Goal: Navigation & Orientation: Find specific page/section

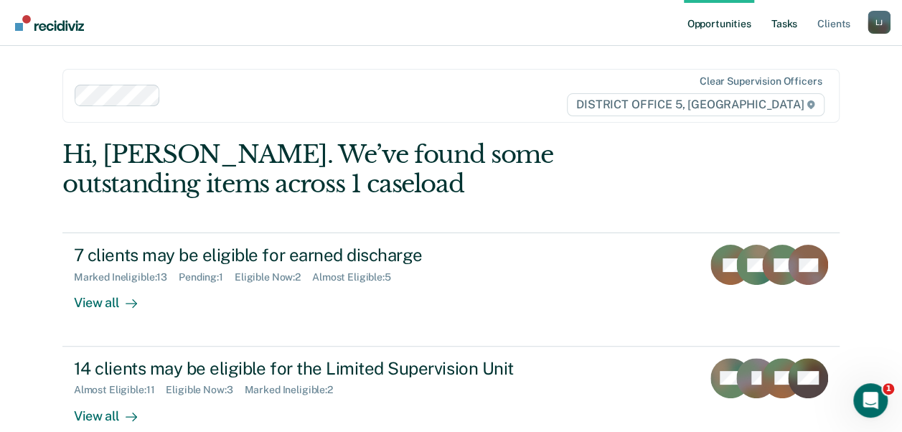
click at [789, 15] on link "Tasks" at bounding box center [785, 23] width 32 height 46
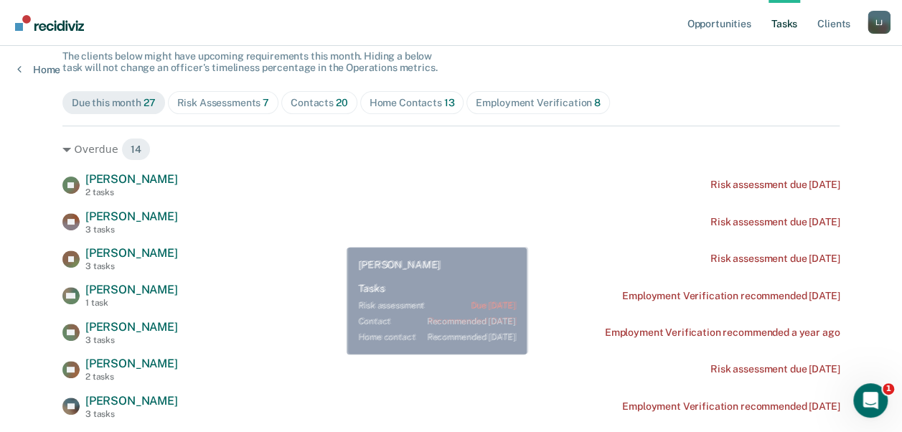
scroll to position [144, 0]
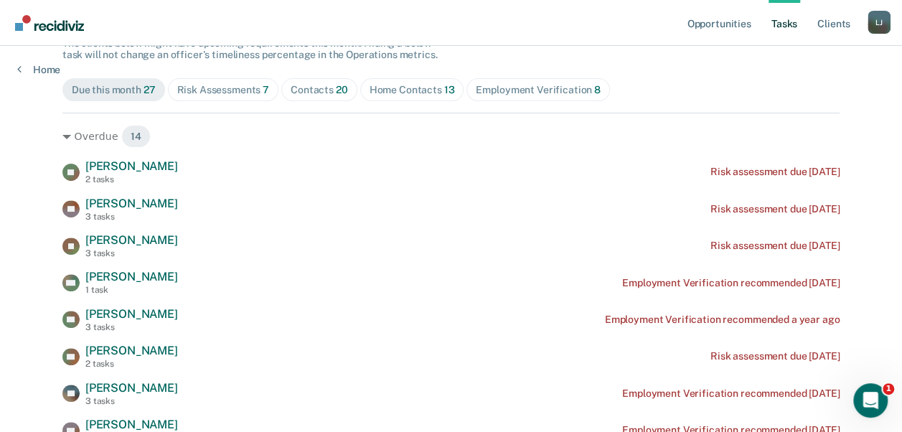
click at [522, 85] on div "Employment Verification 8" at bounding box center [538, 90] width 125 height 12
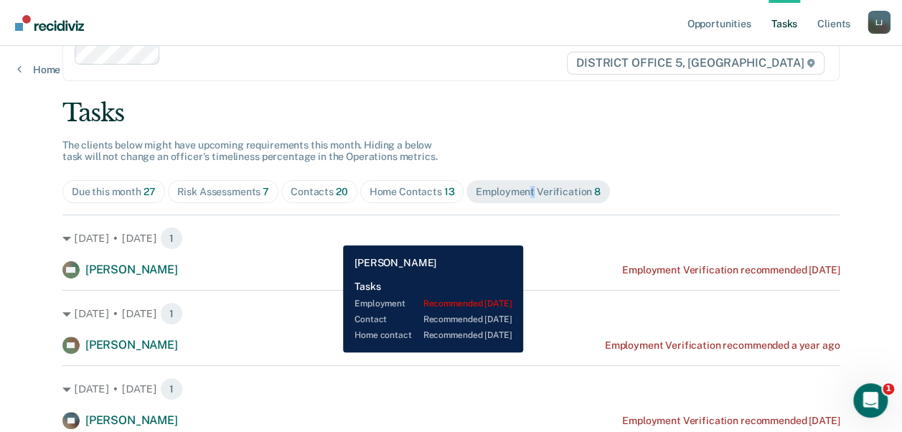
scroll to position [185, 0]
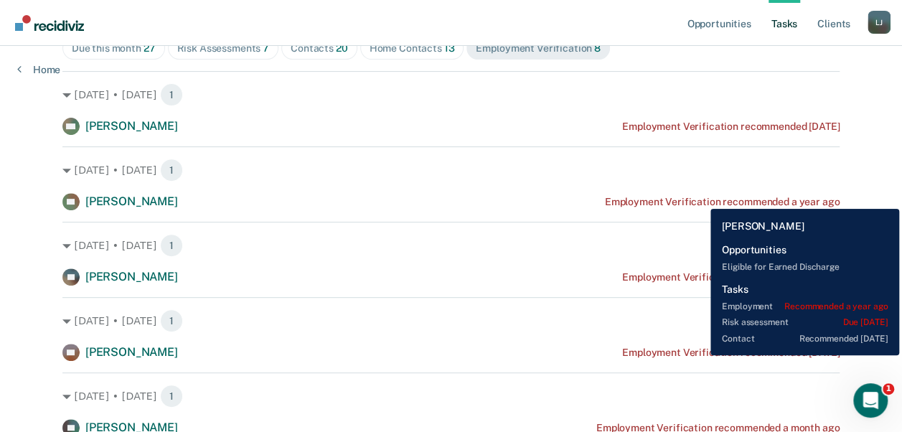
click at [700, 198] on div "Employment Verification recommended a year ago" at bounding box center [722, 202] width 235 height 12
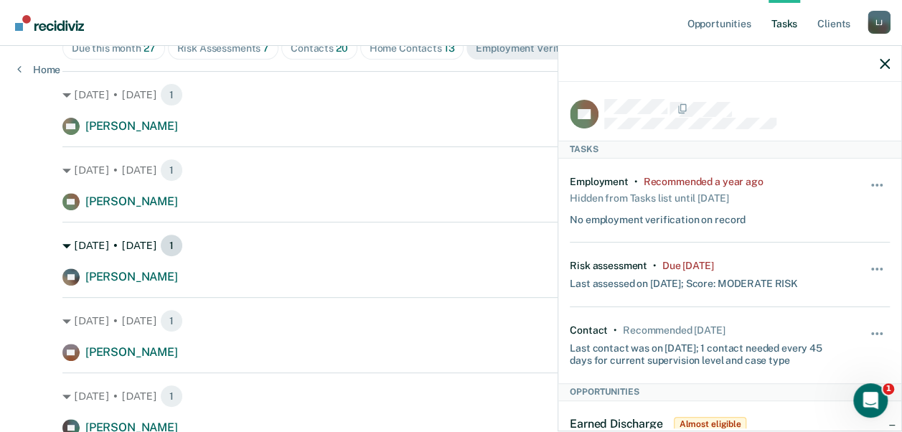
click at [367, 248] on div "[DATE] • [DATE] 1" at bounding box center [450, 245] width 777 height 23
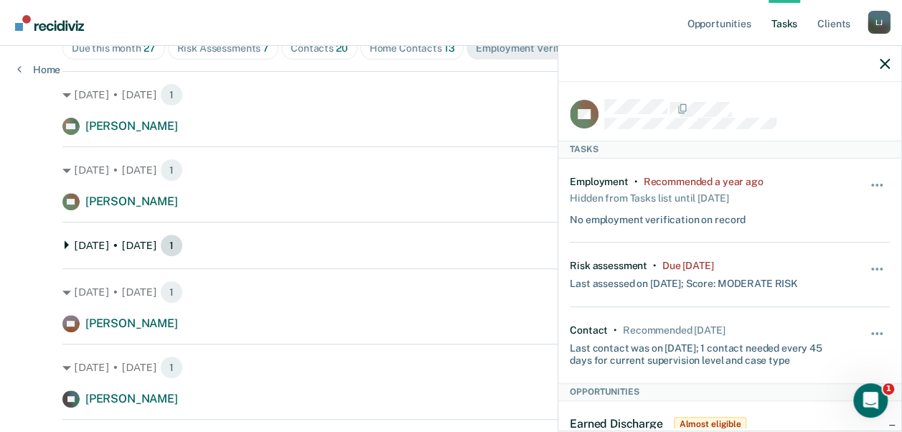
click at [67, 241] on div "[DATE] • [DATE] 1" at bounding box center [450, 245] width 777 height 23
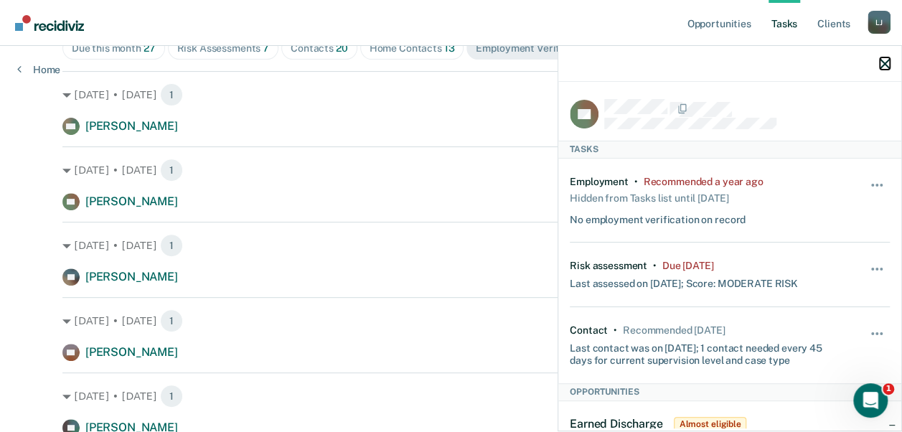
click at [884, 62] on icon "button" at bounding box center [885, 64] width 10 height 10
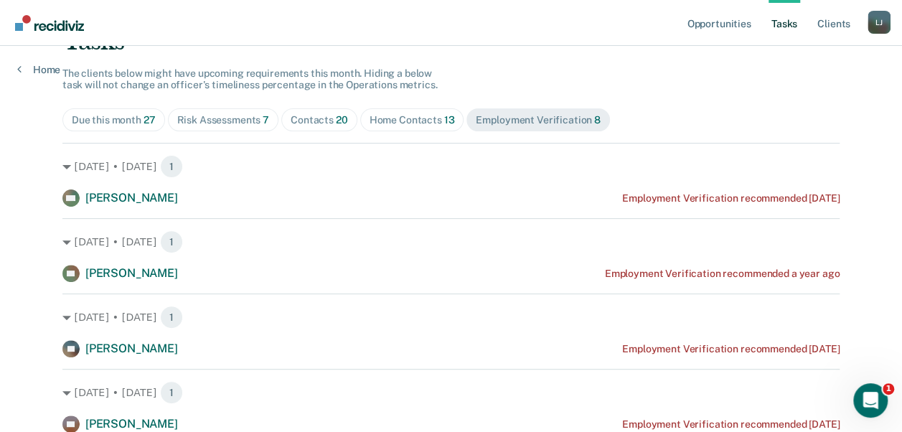
scroll to position [42, 0]
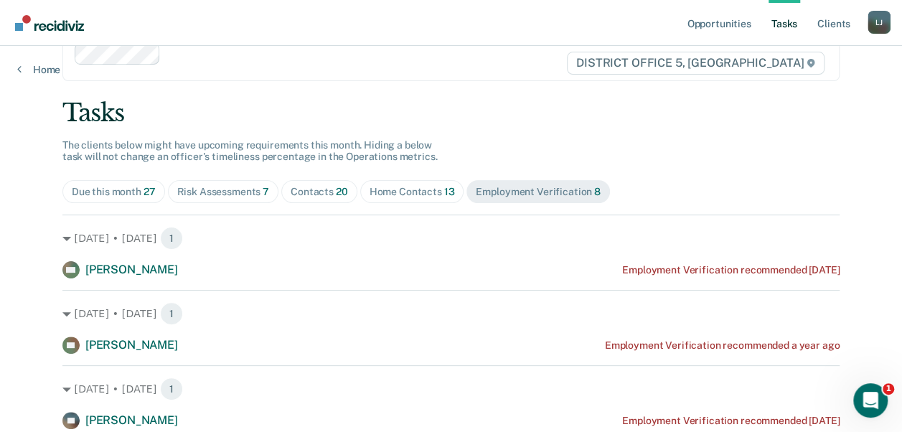
click at [401, 192] on div "Home Contacts 13" at bounding box center [412, 192] width 85 height 12
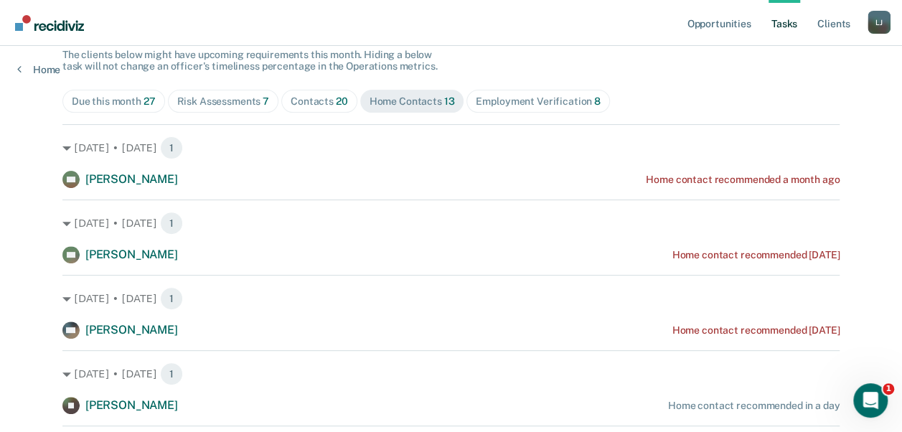
scroll to position [0, 0]
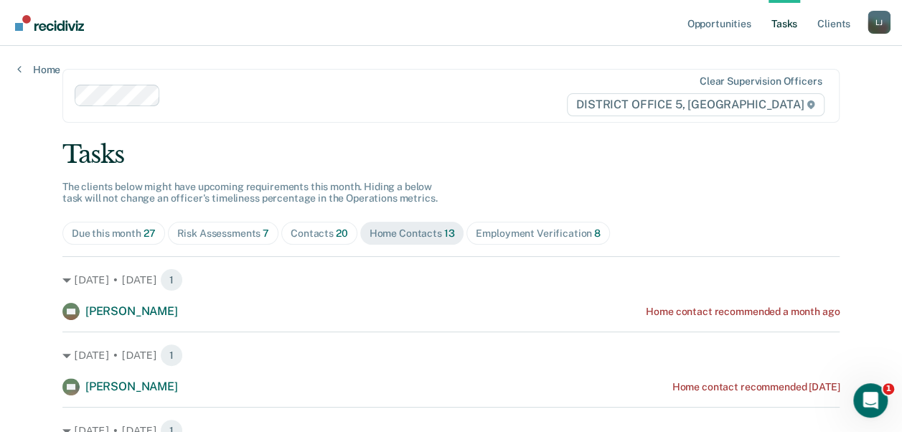
click at [312, 234] on div "Contacts 20" at bounding box center [319, 233] width 57 height 12
click at [383, 227] on div "Home Contacts 13" at bounding box center [412, 233] width 85 height 12
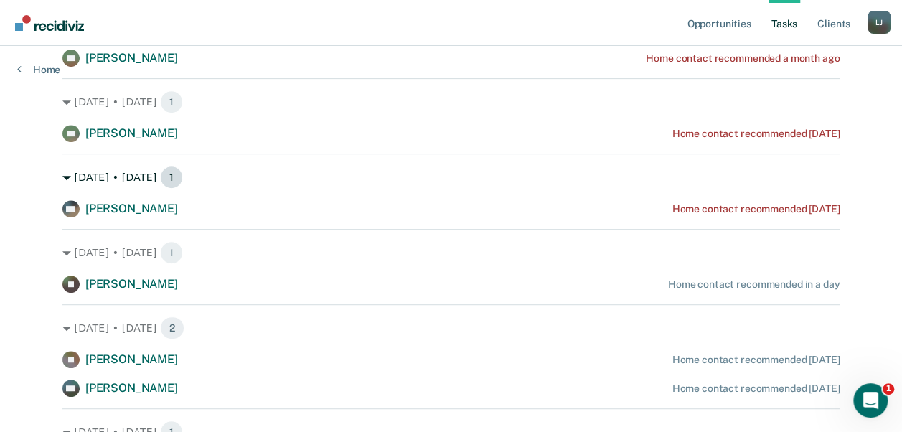
scroll to position [38, 0]
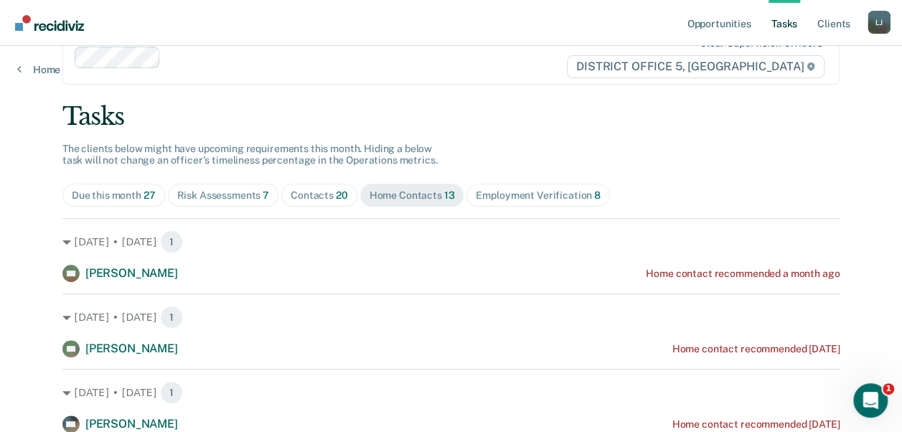
click at [291, 198] on div "Contacts 20" at bounding box center [319, 195] width 57 height 12
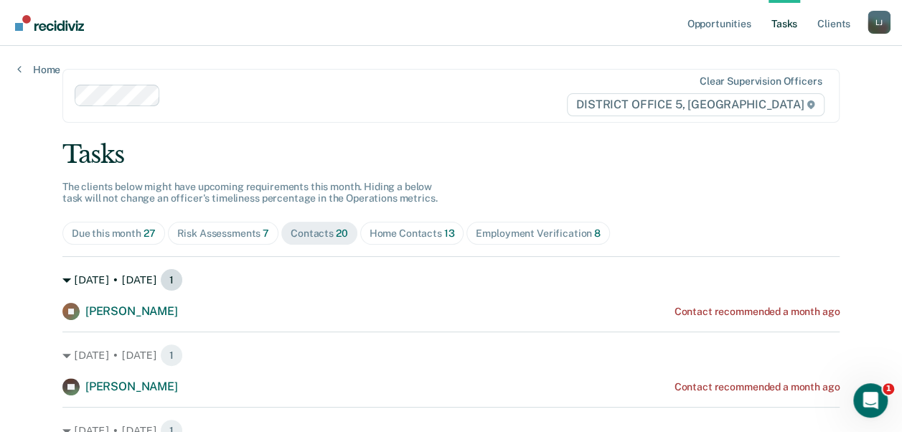
scroll to position [144, 0]
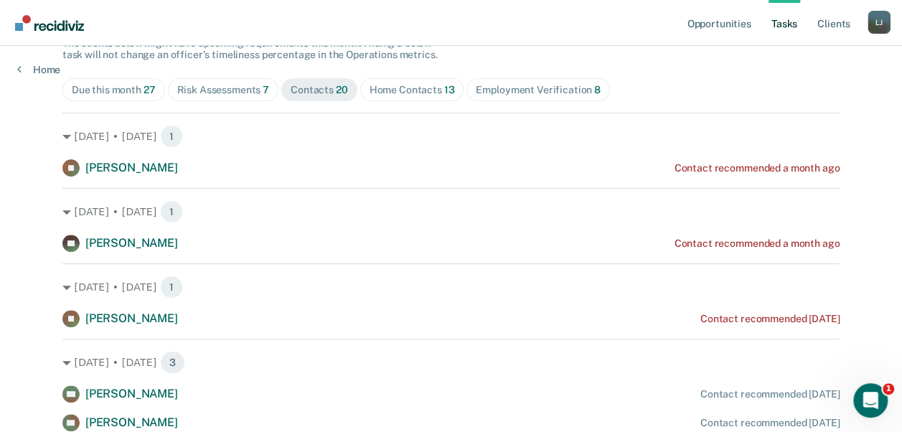
click at [218, 85] on div "Risk Assessments 7" at bounding box center [223, 90] width 93 height 12
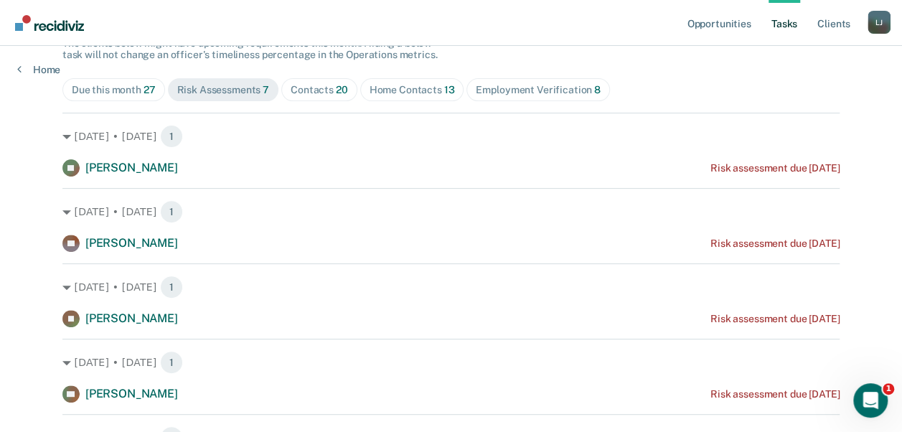
click at [133, 93] on div "Due this month 27" at bounding box center [114, 90] width 84 height 12
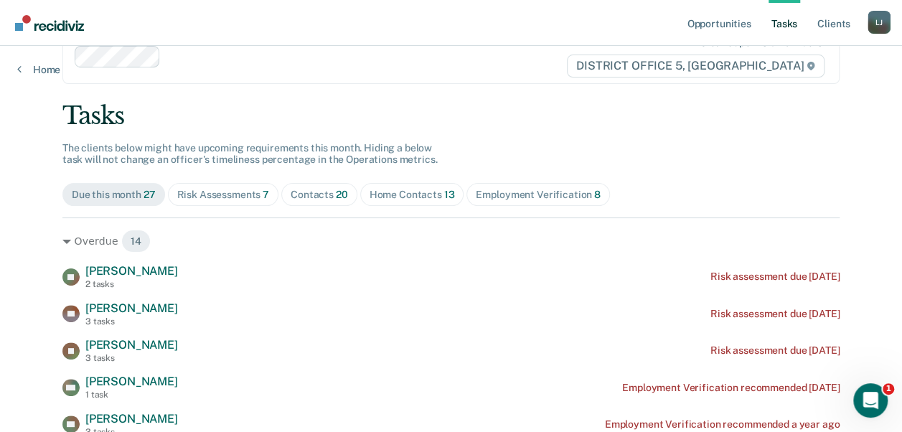
scroll to position [0, 0]
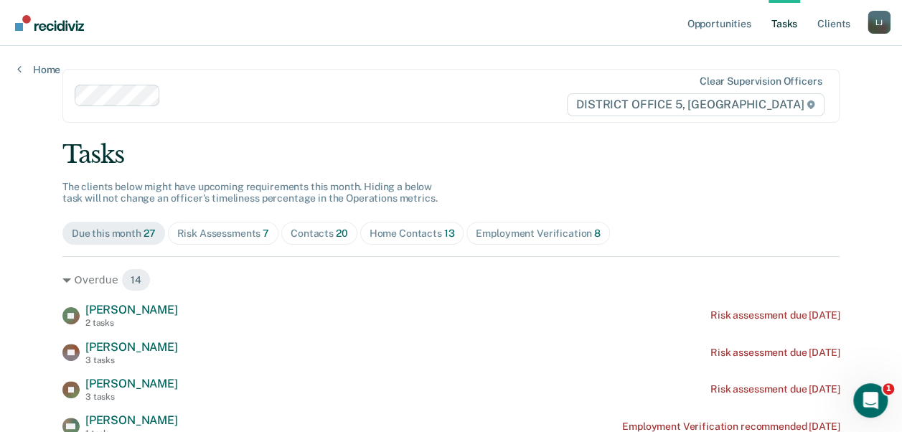
click at [319, 232] on div "Contacts 20" at bounding box center [319, 233] width 57 height 12
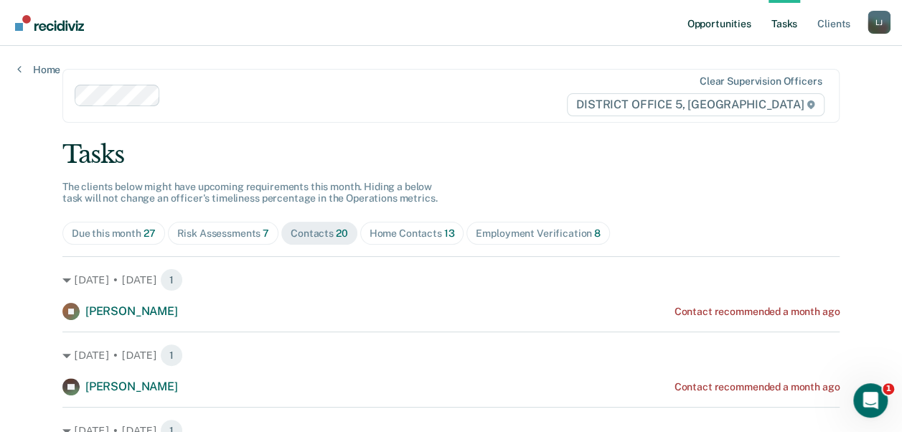
click at [719, 36] on link "Opportunities" at bounding box center [719, 23] width 70 height 46
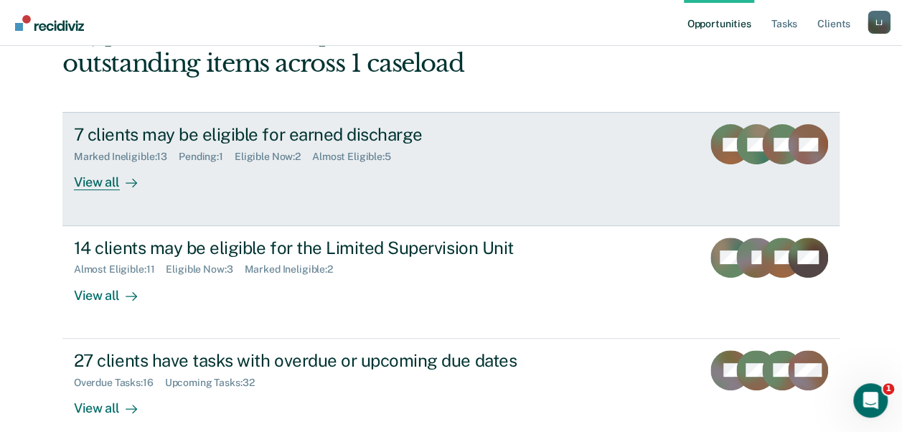
scroll to position [144, 0]
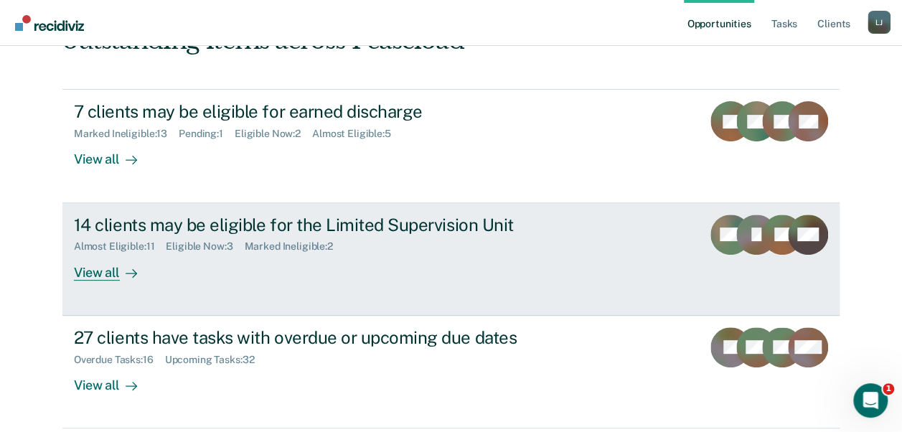
click at [113, 268] on div "View all" at bounding box center [114, 267] width 80 height 28
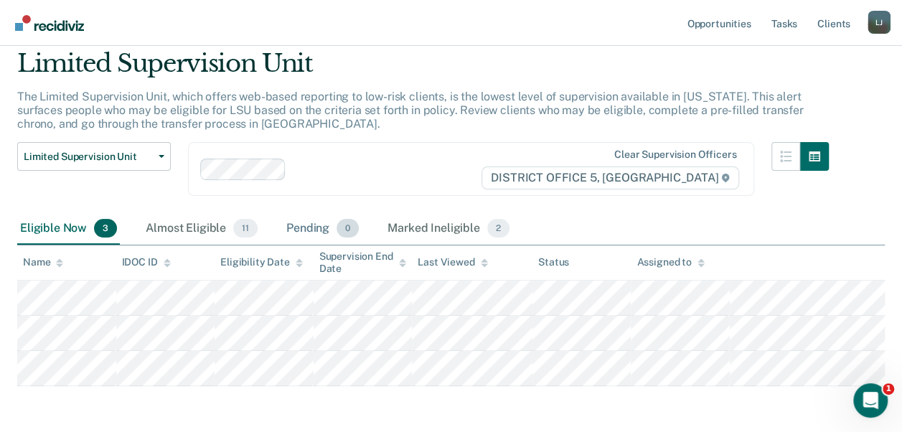
scroll to position [106, 0]
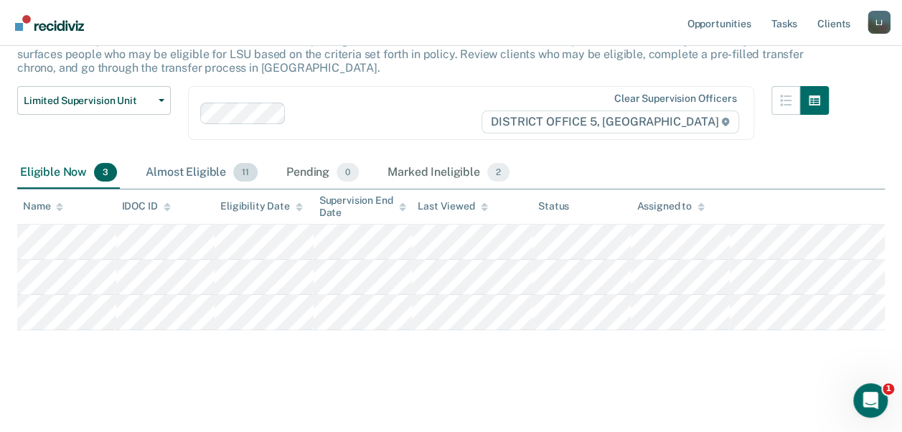
click at [177, 170] on div "Almost Eligible 11" at bounding box center [202, 173] width 118 height 32
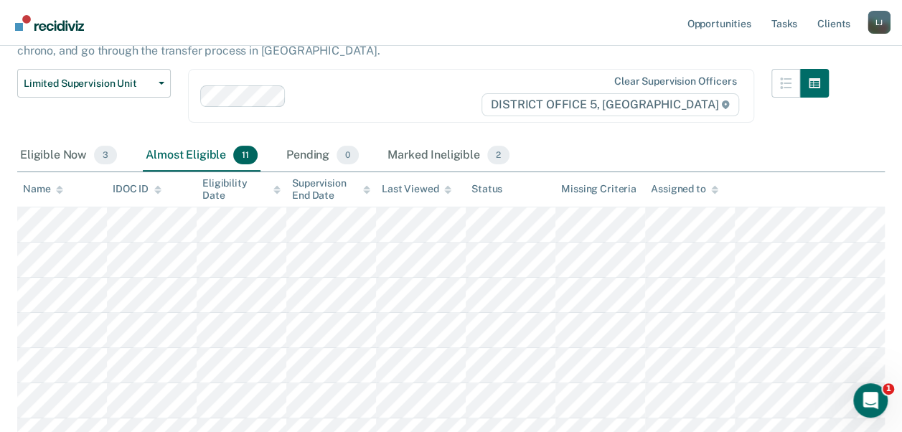
scroll to position [0, 0]
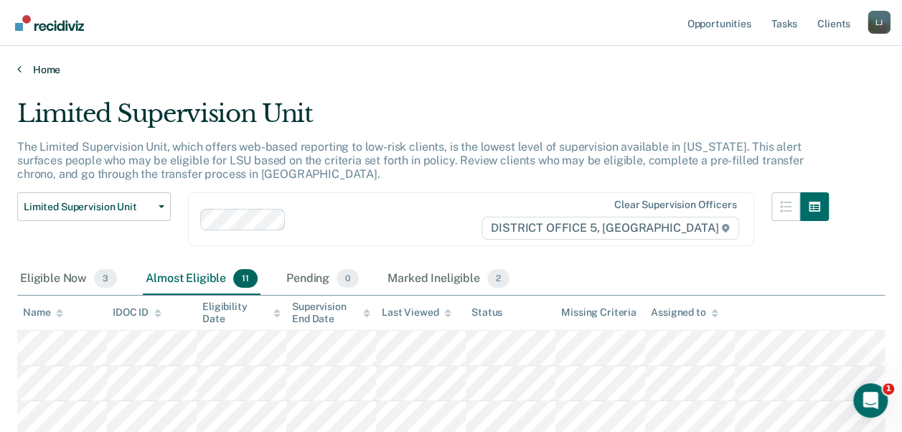
click at [39, 69] on link "Home" at bounding box center [451, 69] width 868 height 13
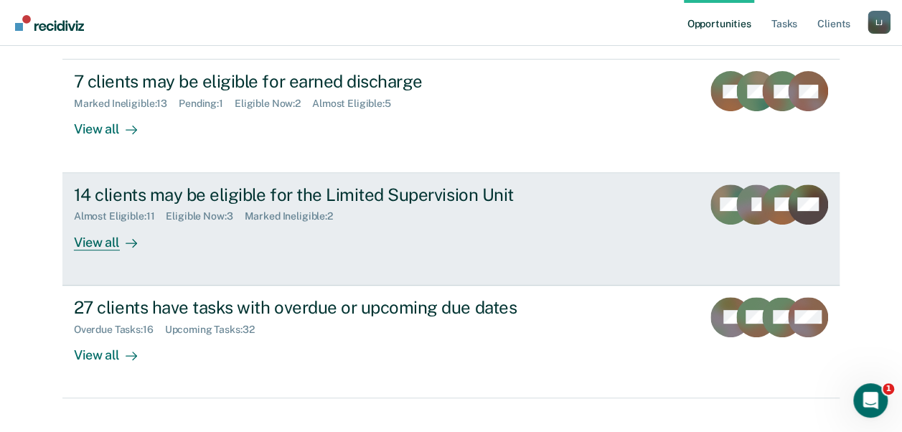
scroll to position [195, 0]
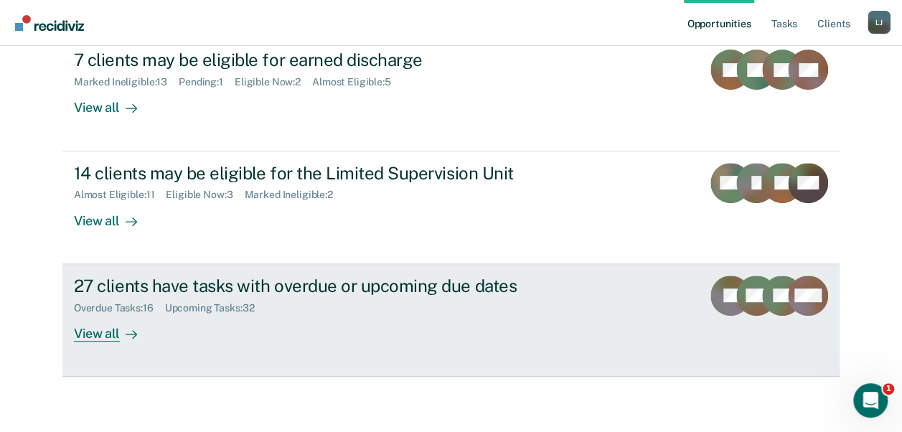
click at [100, 334] on div "View all" at bounding box center [114, 328] width 80 height 28
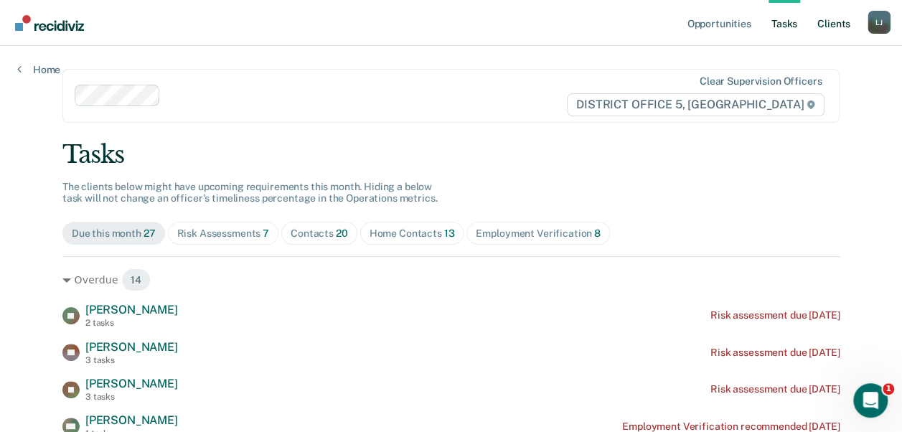
click at [830, 29] on link "Client s" at bounding box center [834, 23] width 39 height 46
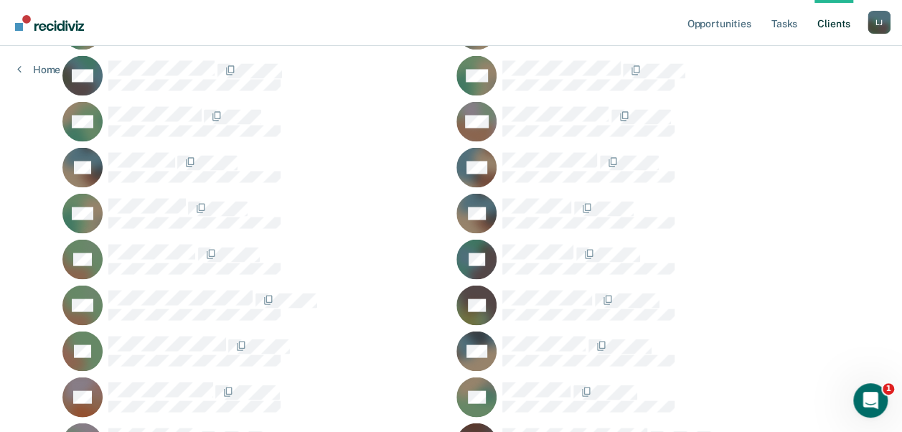
scroll to position [1285, 0]
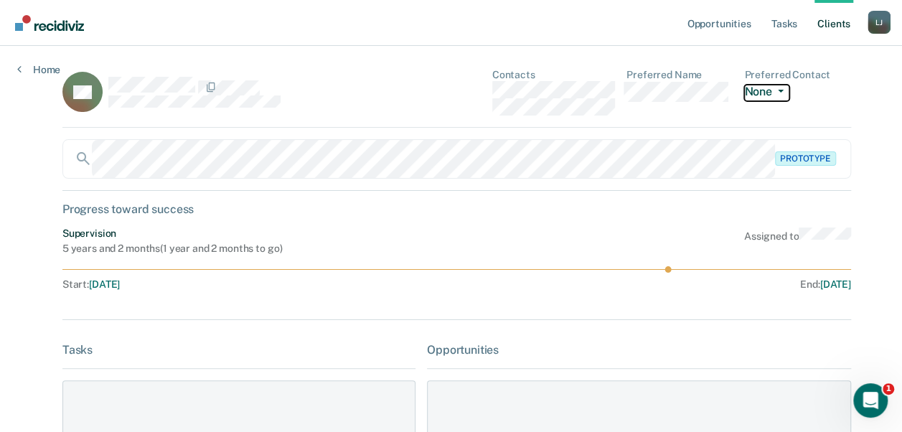
click at [756, 90] on button "None" at bounding box center [766, 93] width 44 height 17
click at [20, 72] on icon at bounding box center [19, 68] width 4 height 11
